Goal: Entertainment & Leisure: Consume media (video, audio)

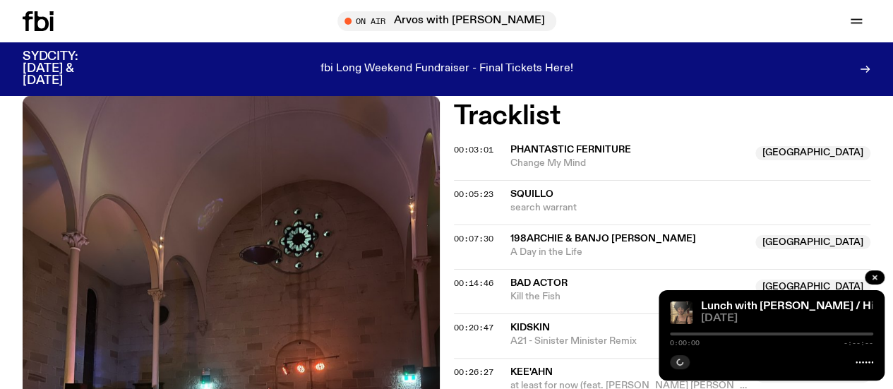
scroll to position [521, 0]
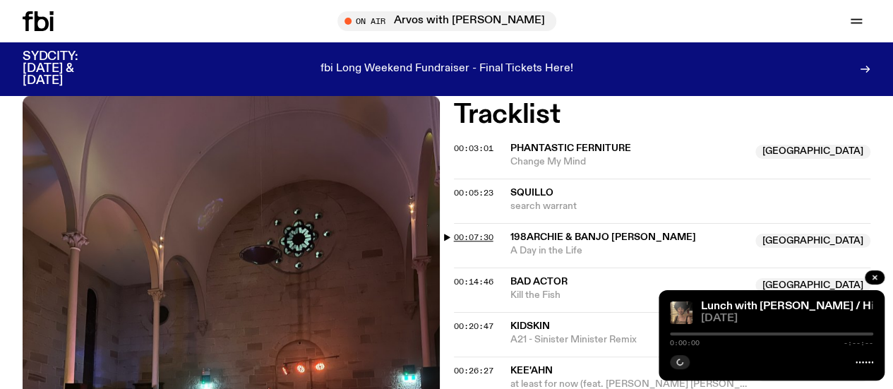
click at [469, 243] on span "00:07:30" at bounding box center [474, 237] width 40 height 11
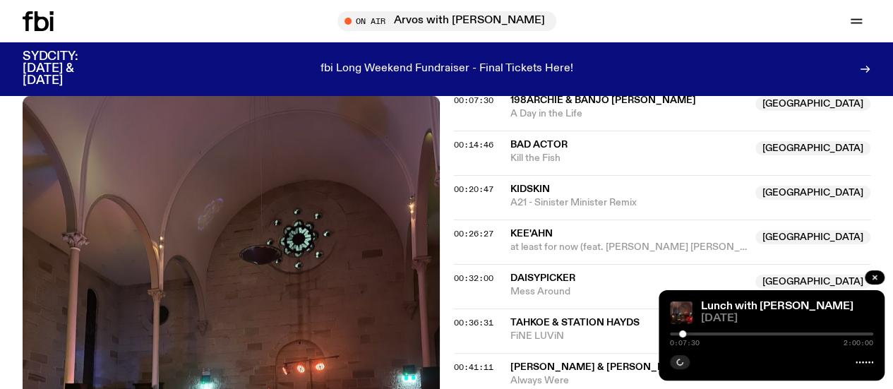
scroll to position [658, 0]
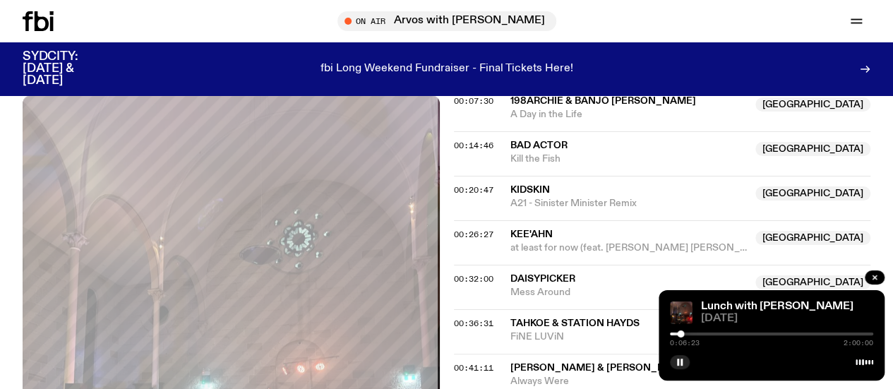
click at [681, 333] on div at bounding box center [680, 334] width 7 height 7
click at [682, 334] on div at bounding box center [681, 334] width 7 height 7
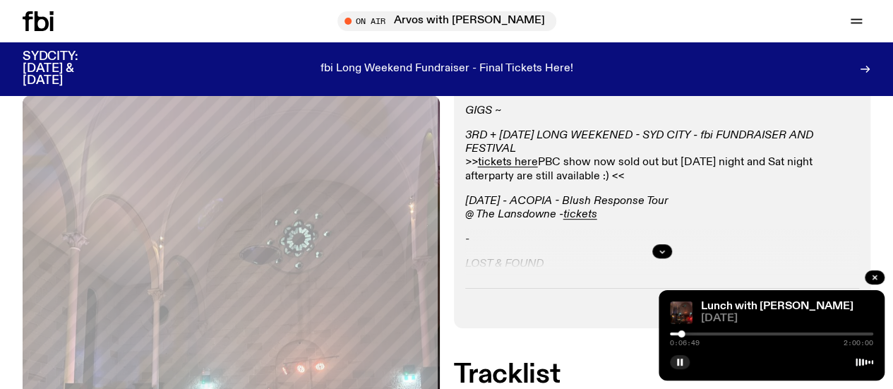
scroll to position [261, 0]
click at [665, 256] on icon "button" at bounding box center [662, 252] width 8 height 8
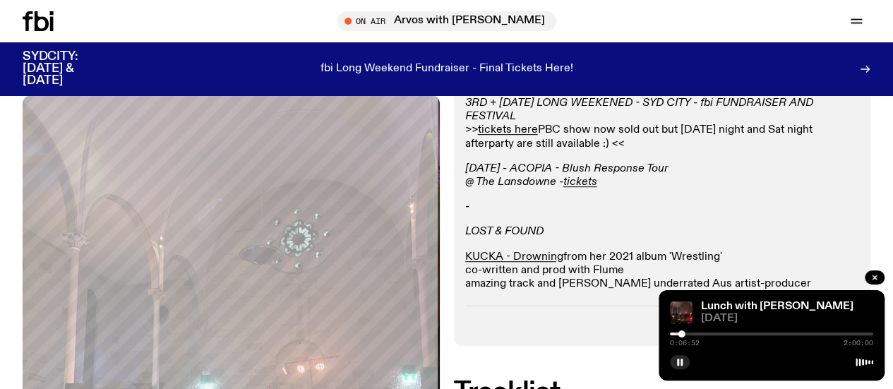
scroll to position [293, 0]
click at [578, 189] on em "tickets" at bounding box center [581, 182] width 34 height 11
click at [0, 0] on link "Schedule" at bounding box center [0, 0] width 0 height 0
click at [687, 335] on div at bounding box center [771, 334] width 203 height 3
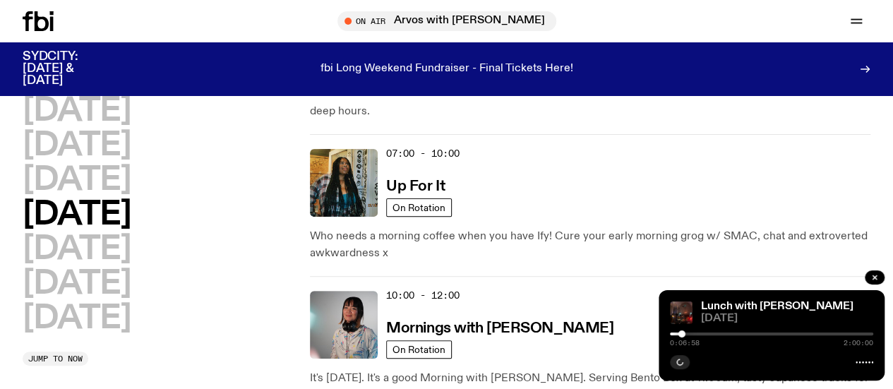
scroll to position [125, 0]
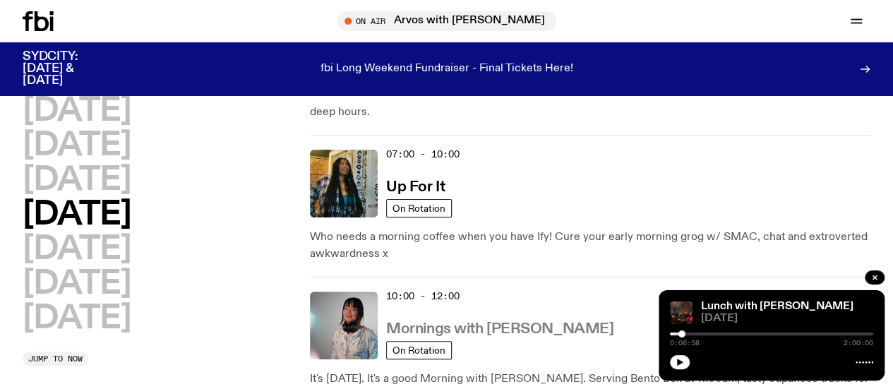
click at [448, 322] on h3 "Mornings with Kana Frazer" at bounding box center [499, 329] width 227 height 15
click at [131, 231] on h2 "Thursday" at bounding box center [77, 215] width 108 height 32
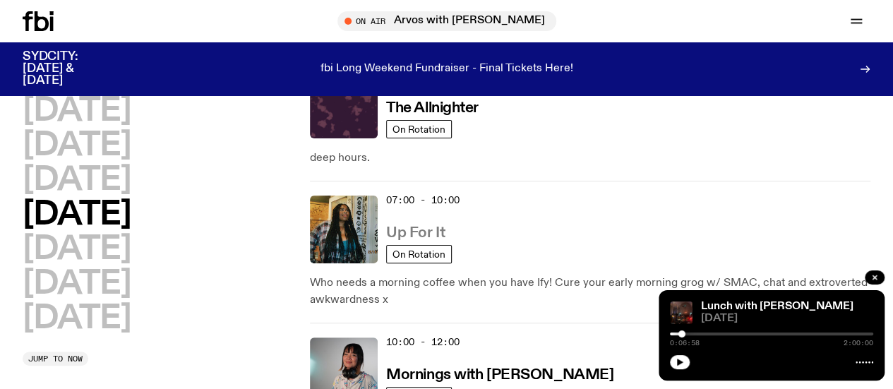
scroll to position [78, 0]
click at [429, 227] on h3 "Up For It" at bounding box center [415, 234] width 59 height 15
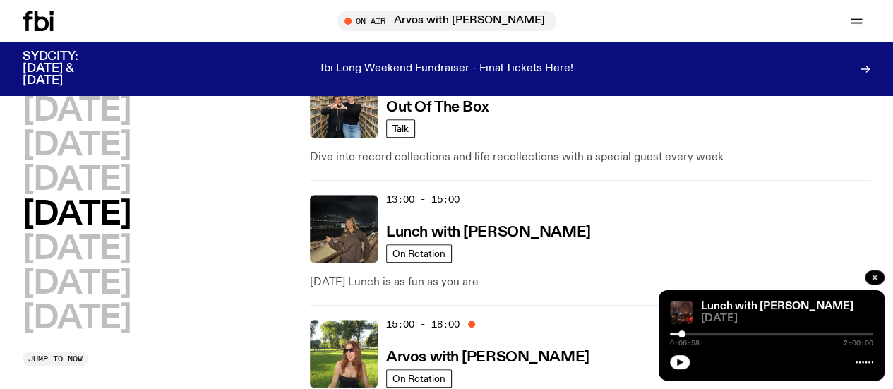
scroll to position [488, 0]
click at [518, 321] on div "15:00 - 18:00 Arvos with Lizzie Bowles" at bounding box center [628, 355] width 485 height 68
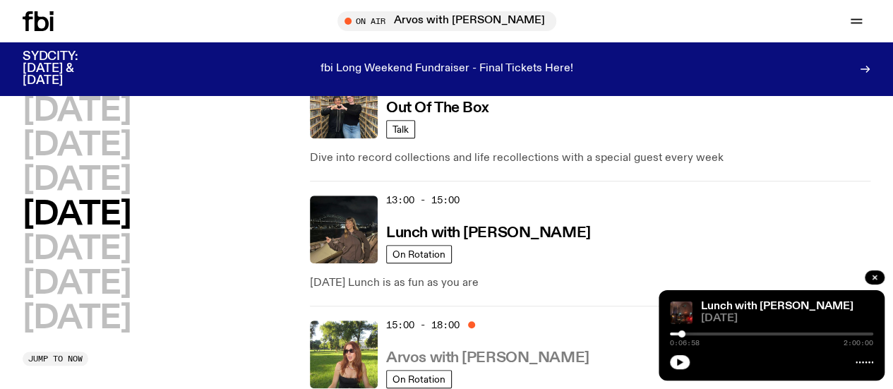
click at [499, 351] on h3 "Arvos with [PERSON_NAME]" at bounding box center [487, 358] width 203 height 15
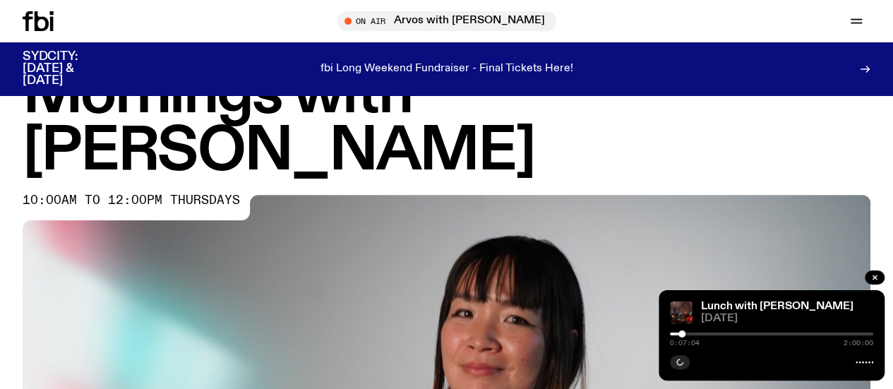
scroll to position [484, 0]
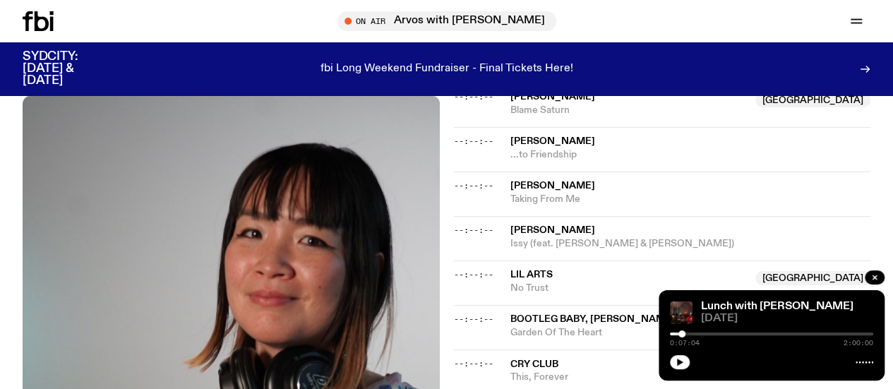
scroll to position [896, 0]
click at [685, 333] on div at bounding box center [771, 334] width 203 height 3
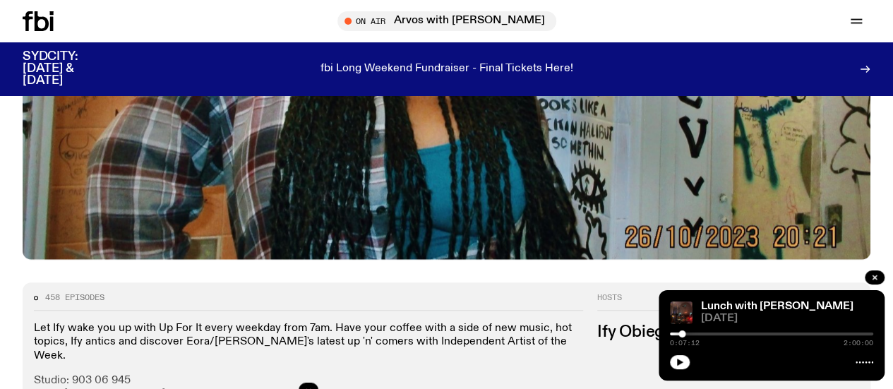
scroll to position [425, 0]
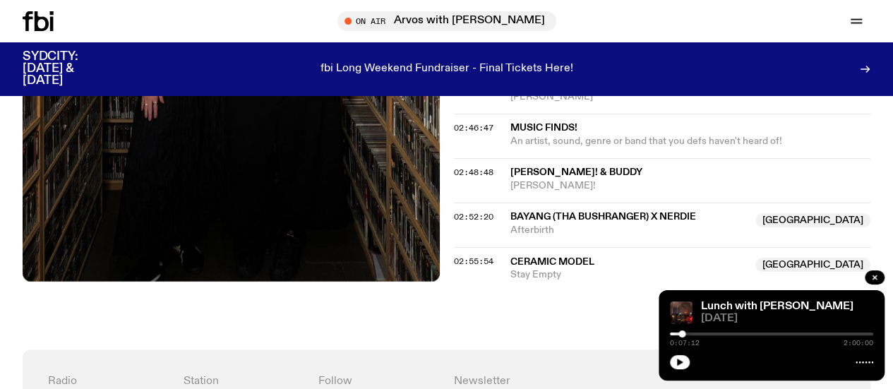
scroll to position [2014, 0]
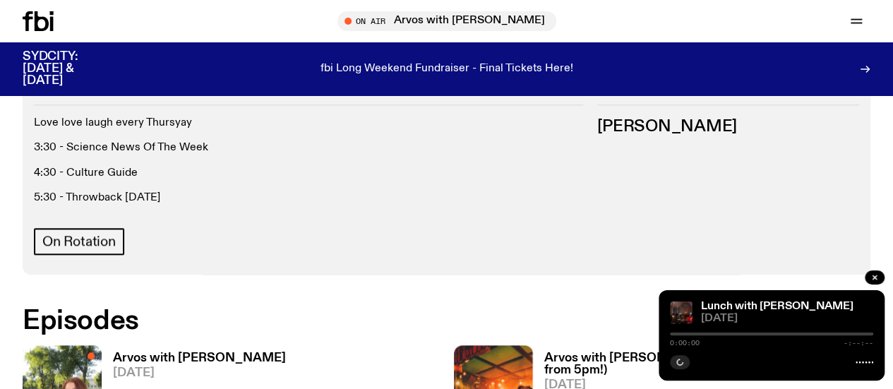
scroll to position [630, 0]
click at [242, 367] on span "[DATE]" at bounding box center [199, 373] width 173 height 12
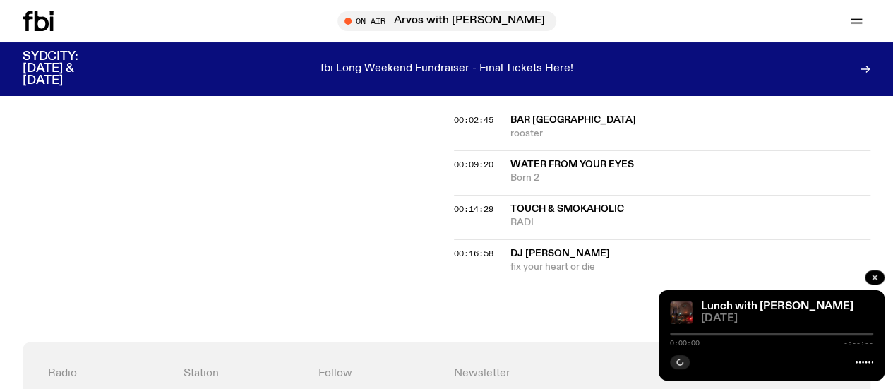
scroll to position [470, 0]
